Goal: Transaction & Acquisition: Book appointment/travel/reservation

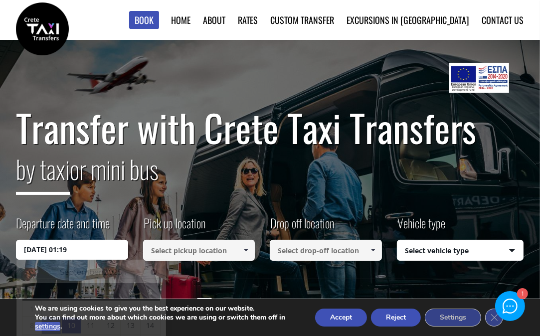
click at [104, 252] on input "10/09/2025 01:19" at bounding box center [72, 250] width 112 height 20
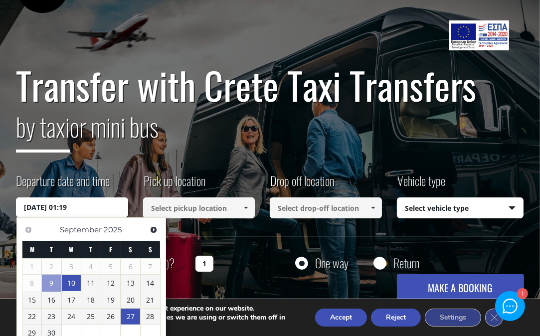
scroll to position [100, 0]
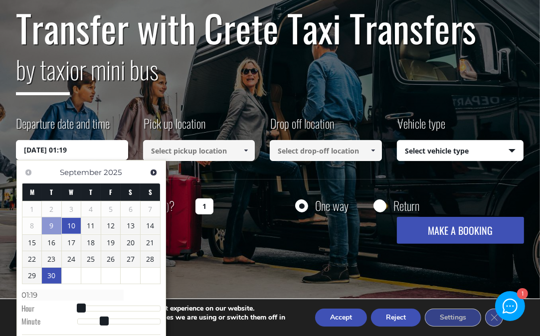
click at [48, 272] on link "30" at bounding box center [51, 276] width 19 height 16
type input "30/09/2025 00:00"
click at [248, 148] on span at bounding box center [246, 151] width 8 height 8
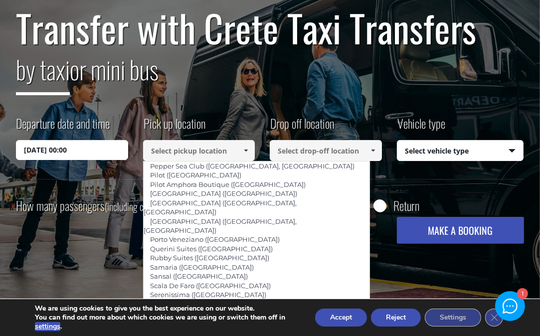
scroll to position [648, 0]
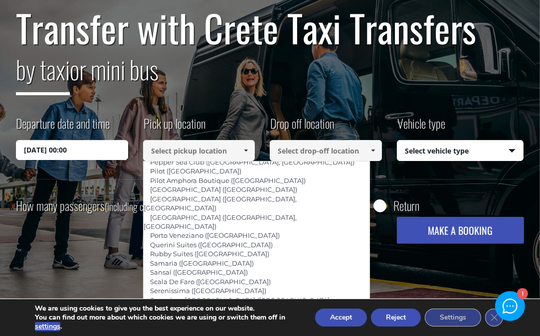
type input "[GEOGRAPHIC_DATA]"
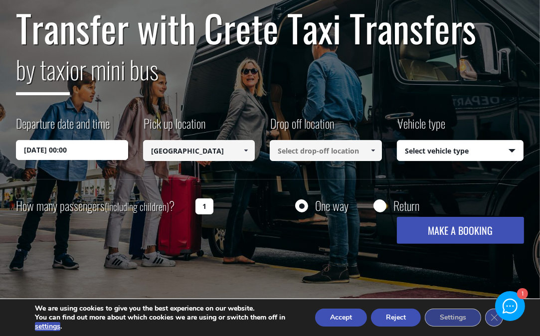
click at [248, 147] on span at bounding box center [246, 151] width 8 height 8
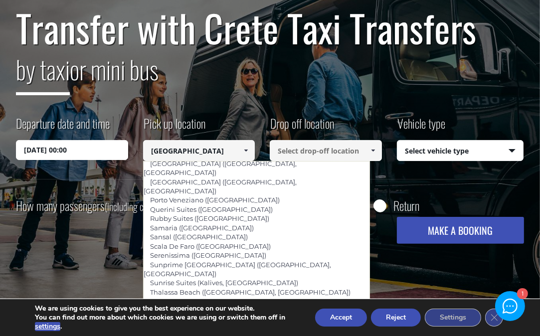
scroll to position [698, 0]
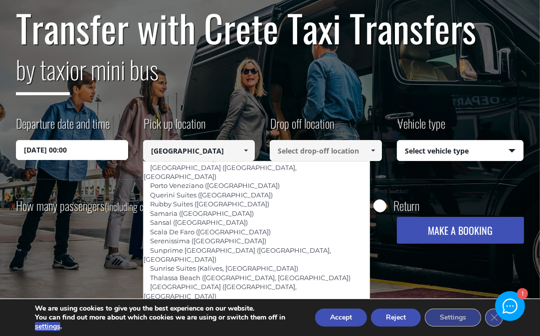
click at [182, 326] on link "[GEOGRAPHIC_DATA]" at bounding box center [185, 333] width 84 height 14
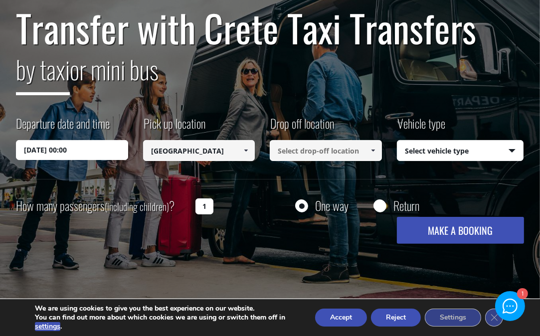
click at [377, 150] on span at bounding box center [373, 151] width 8 height 8
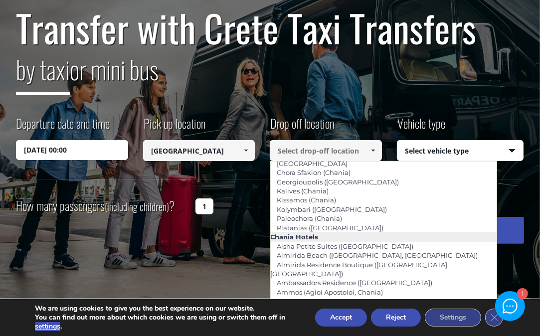
scroll to position [100, 0]
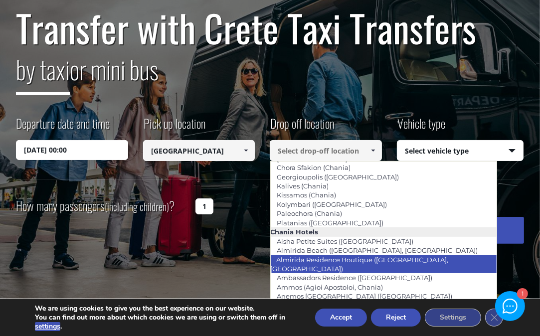
click at [363, 258] on link "Almirida Residence Boutique ([GEOGRAPHIC_DATA], [GEOGRAPHIC_DATA])" at bounding box center [359, 264] width 179 height 23
type input "Almirida Residence Boutique ([GEOGRAPHIC_DATA], [GEOGRAPHIC_DATA])"
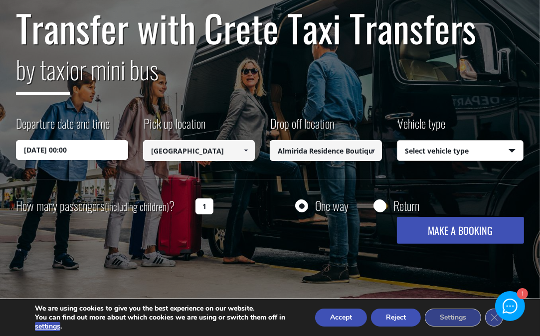
click at [511, 146] on select "Select vehicle type Taxi (4 passengers) Mercedes E Class Mini Van (7 passengers…" at bounding box center [460, 151] width 126 height 21
click at [372, 150] on span at bounding box center [373, 151] width 8 height 8
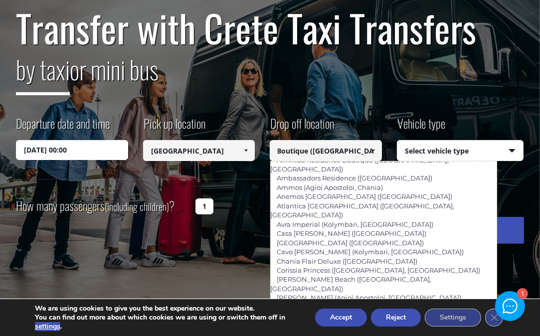
scroll to position [150, 0]
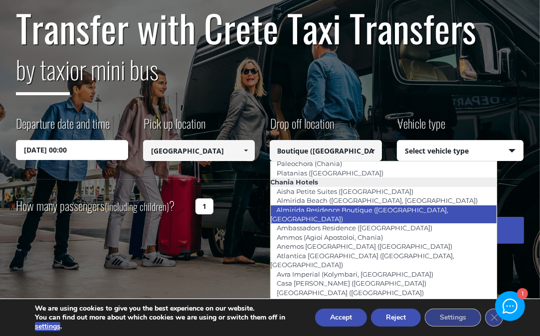
click at [381, 211] on link "Almirida Residence Boutique ([GEOGRAPHIC_DATA], [GEOGRAPHIC_DATA])" at bounding box center [359, 214] width 179 height 23
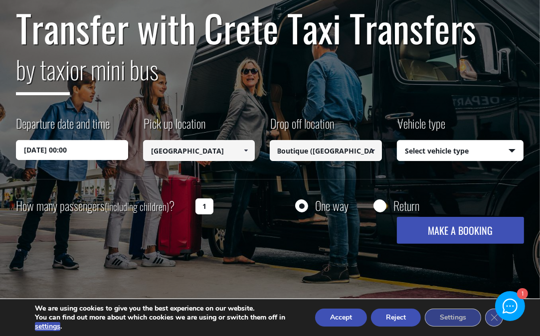
scroll to position [0, 0]
click at [510, 151] on select "Select vehicle type Taxi (4 passengers) Mercedes E Class Mini Van (7 passengers…" at bounding box center [460, 151] width 126 height 21
select select "540"
click at [397, 141] on select "Select vehicle type Taxi (4 passengers) Mercedes E Class Mini Van (7 passengers…" at bounding box center [460, 151] width 126 height 21
click at [205, 208] on input "1" at bounding box center [204, 206] width 18 height 16
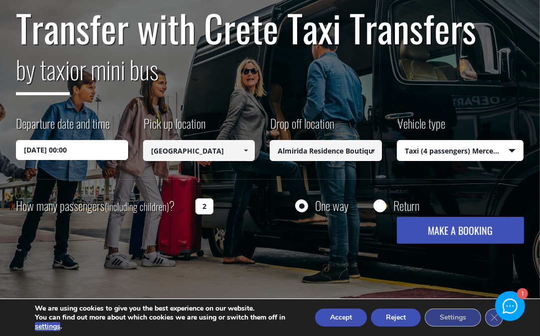
type input "2"
click at [435, 226] on button "MAKE A BOOKING" at bounding box center [460, 230] width 127 height 27
